Goal: Information Seeking & Learning: Understand process/instructions

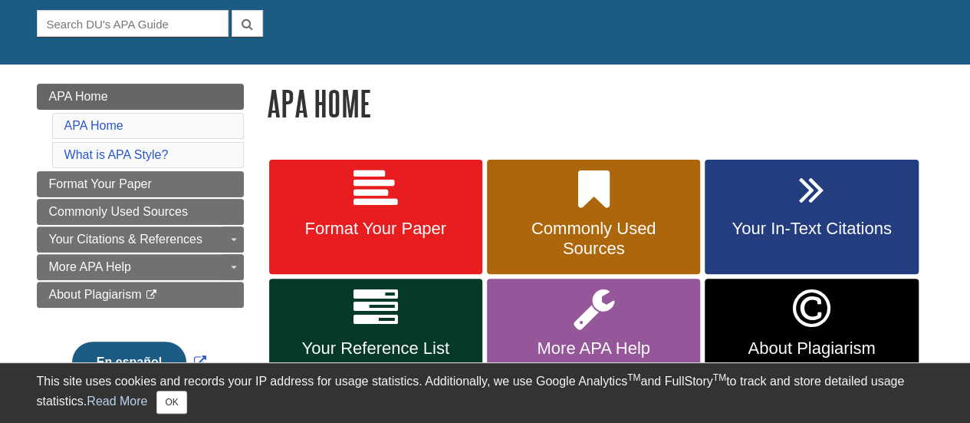
scroll to position [230, 0]
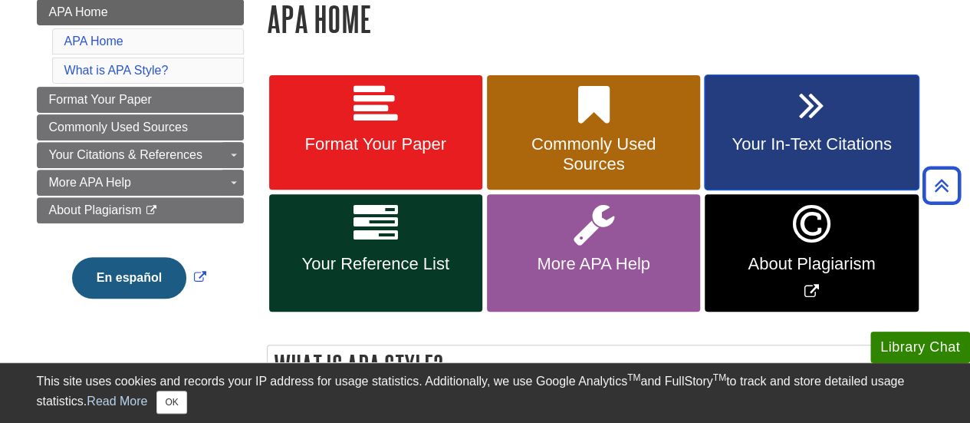
click at [794, 137] on span "Your In-Text Citations" at bounding box center [811, 144] width 190 height 20
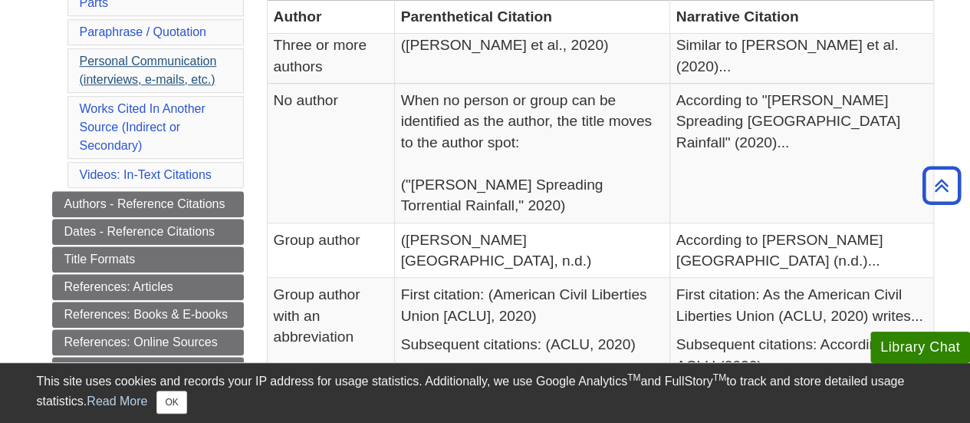
scroll to position [537, 0]
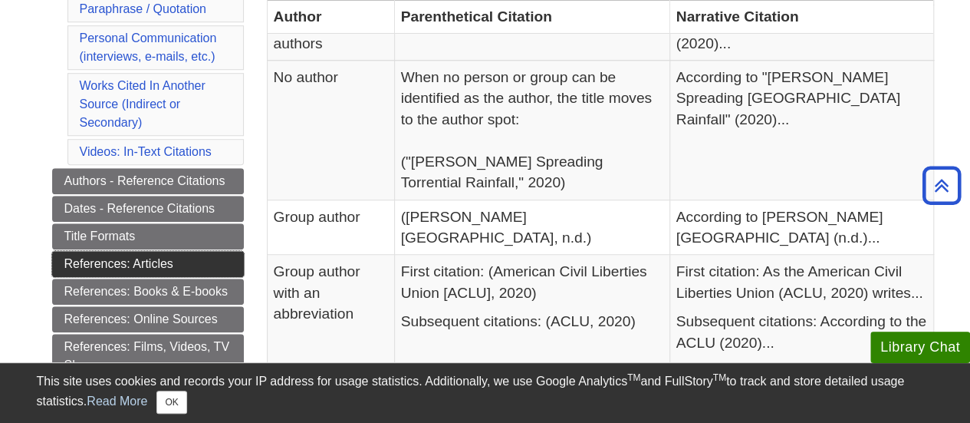
click at [163, 255] on link "References: Articles" at bounding box center [148, 264] width 192 height 26
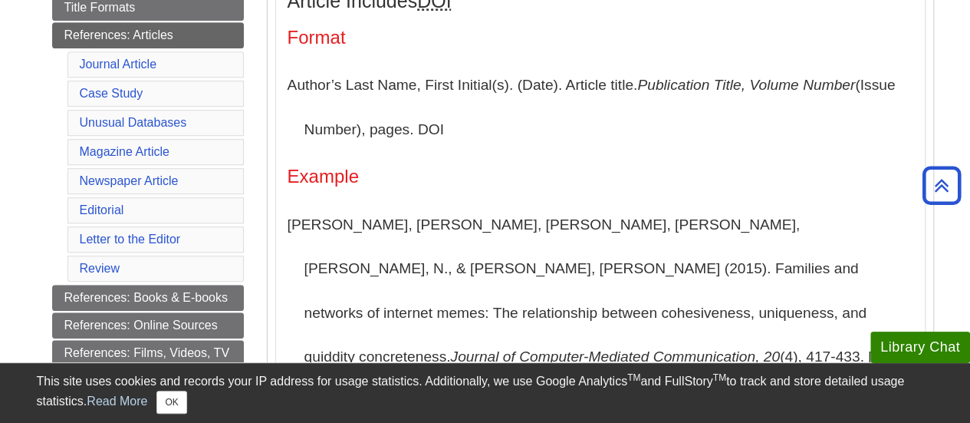
scroll to position [460, 0]
